Goal: Transaction & Acquisition: Purchase product/service

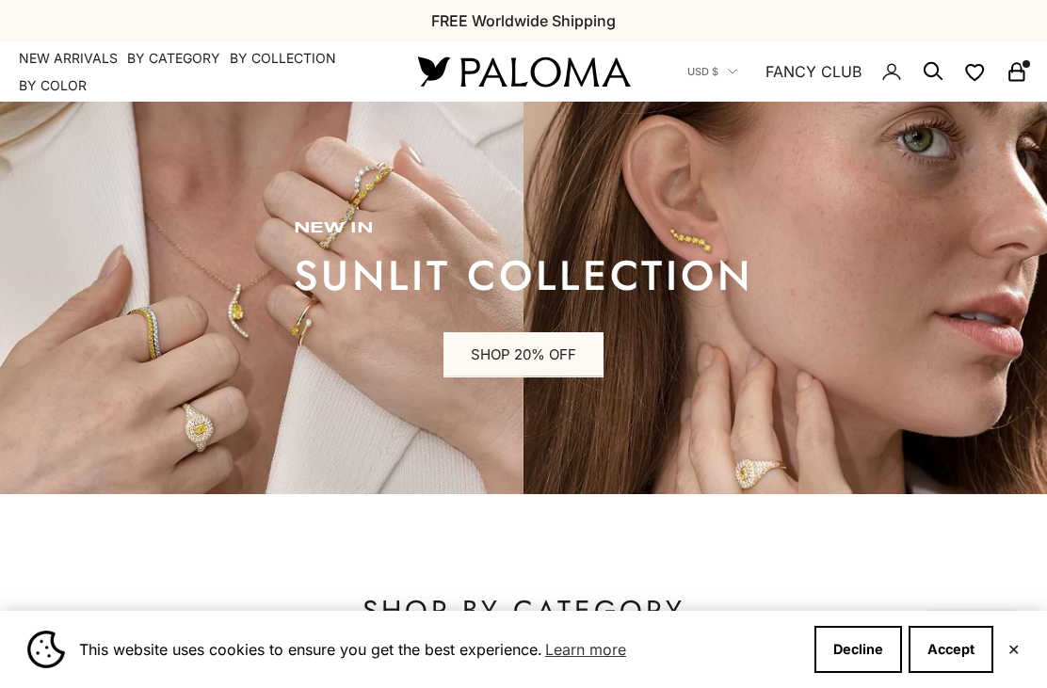
scroll to position [330, 0]
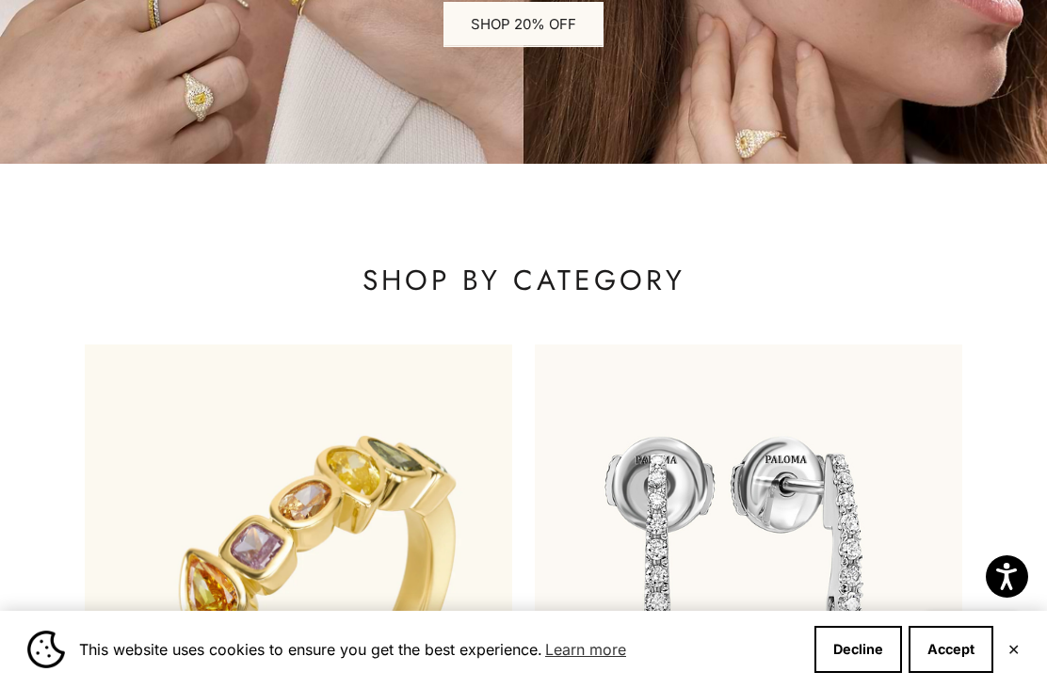
click at [855, 673] on button "Decline" at bounding box center [858, 649] width 88 height 47
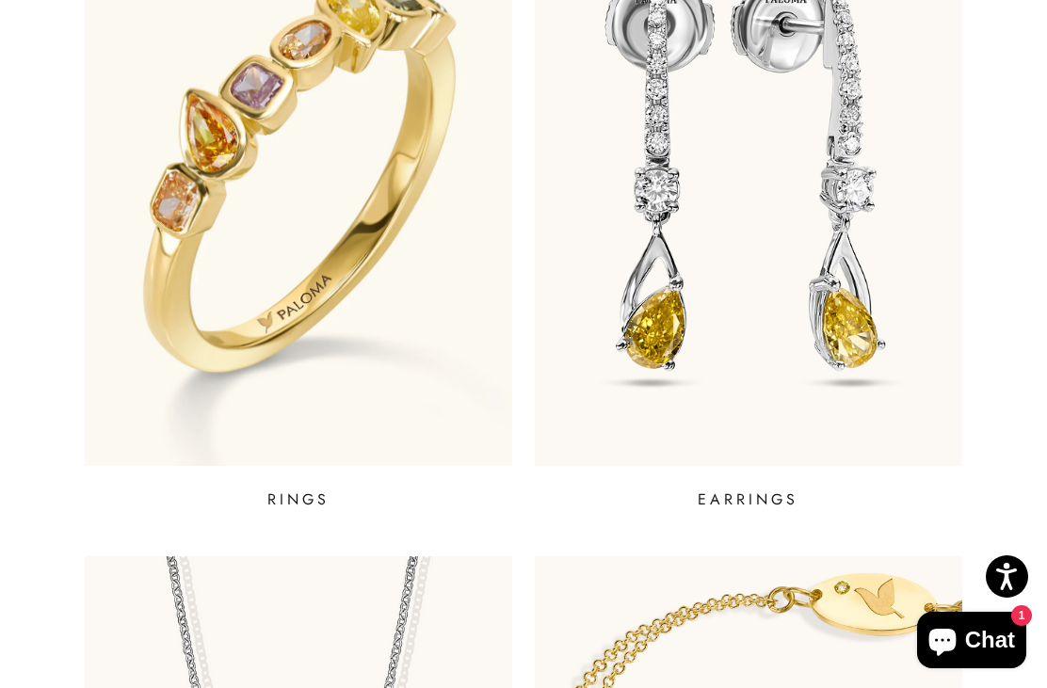
scroll to position [767, 0]
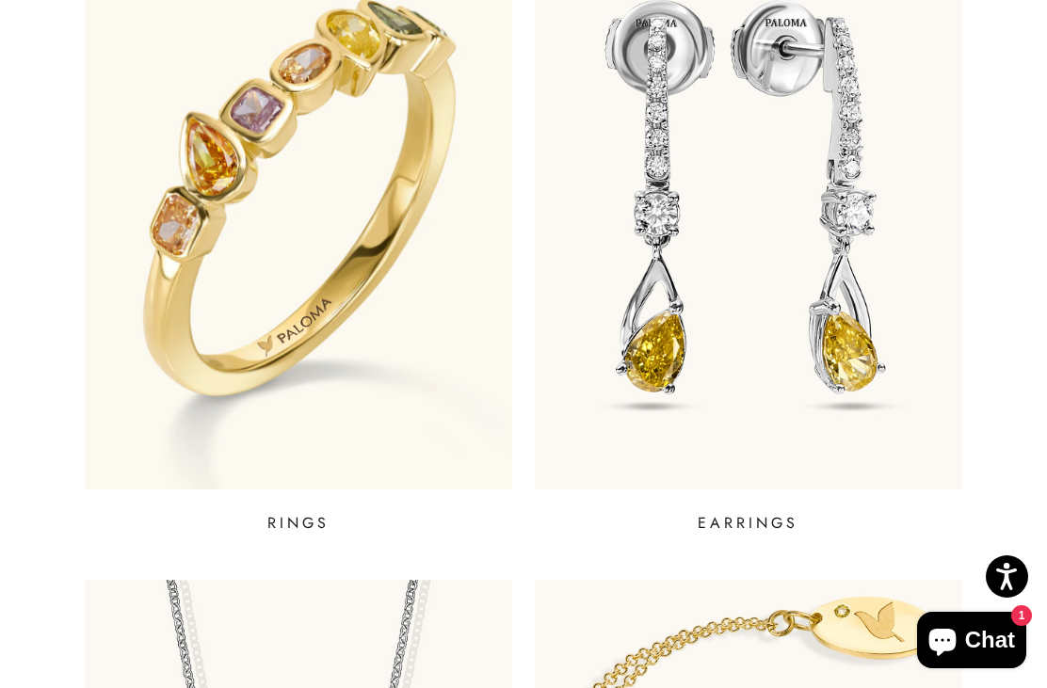
click at [908, 338] on img at bounding box center [748, 198] width 427 height 581
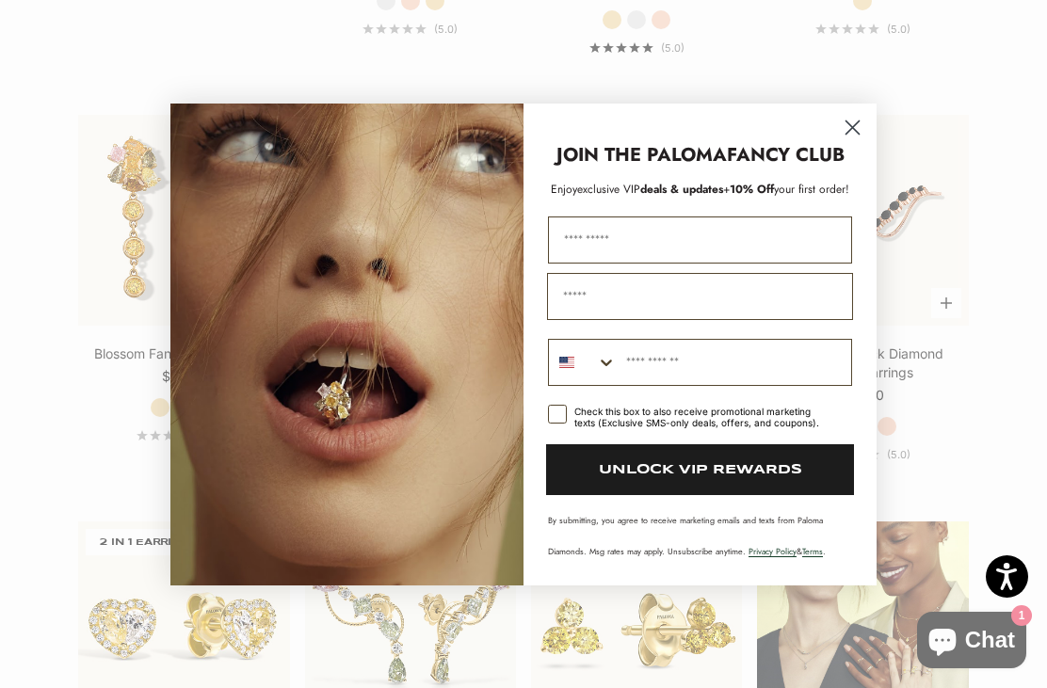
scroll to position [1679, 0]
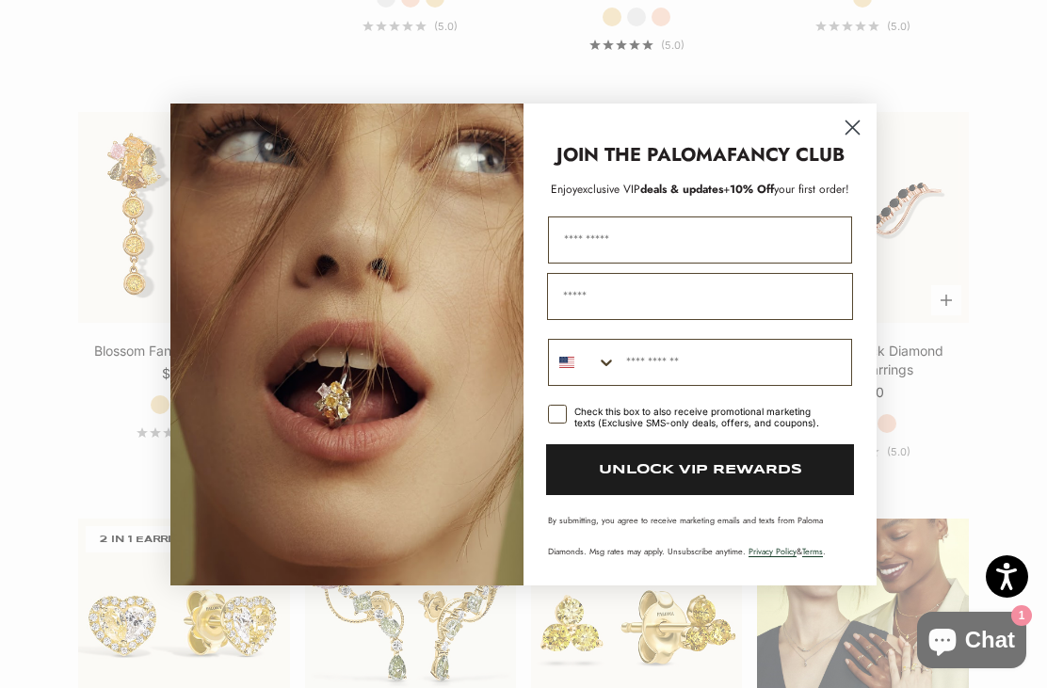
click at [851, 142] on circle "Close dialog" at bounding box center [852, 126] width 31 height 31
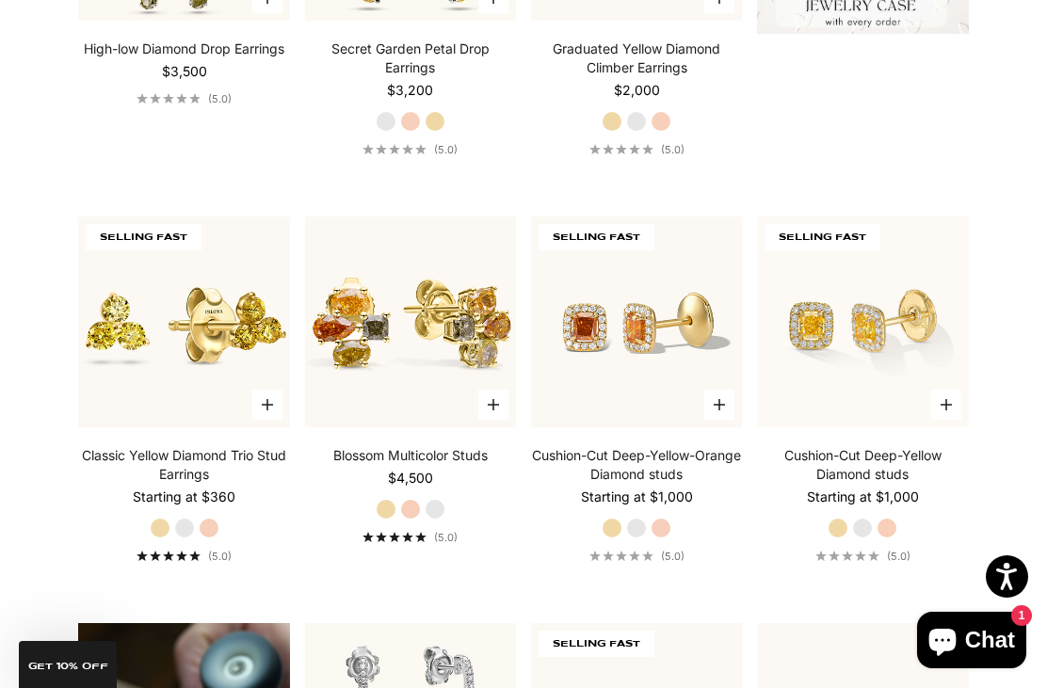
scroll to position [761, 0]
click at [904, 362] on img at bounding box center [862, 322] width 232 height 232
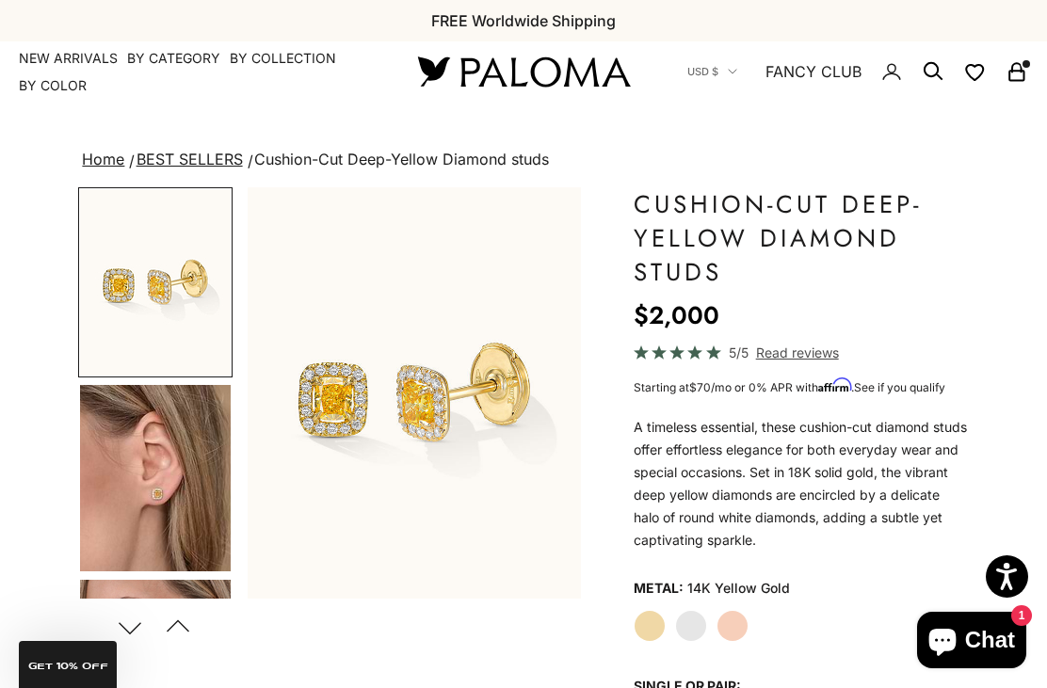
click at [699, 625] on label "White Gold" at bounding box center [691, 626] width 32 height 32
